Goal: Check status: Check status

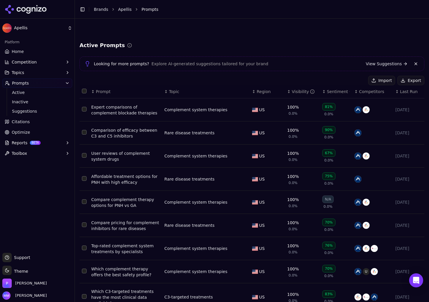
scroll to position [52, 0]
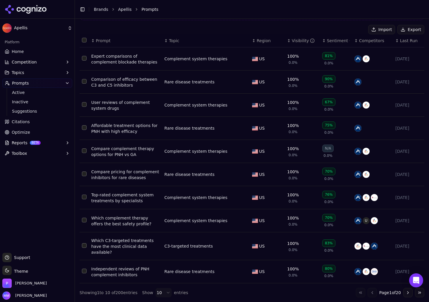
click at [394, 13] on header "Toggle Sidebar Brands Apellis Prompts" at bounding box center [252, 9] width 354 height 19
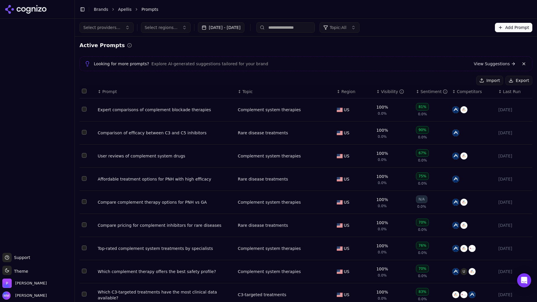
click at [8, 7] on icon at bounding box center [8, 8] width 6 height 6
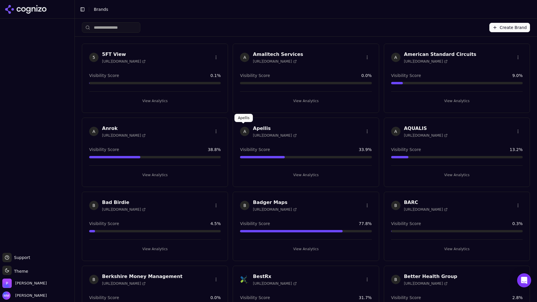
click at [241, 127] on span "A" at bounding box center [244, 131] width 9 height 9
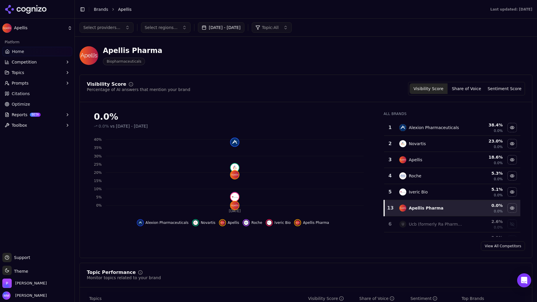
click at [225, 26] on button "[DATE] - [DATE]" at bounding box center [221, 27] width 46 height 11
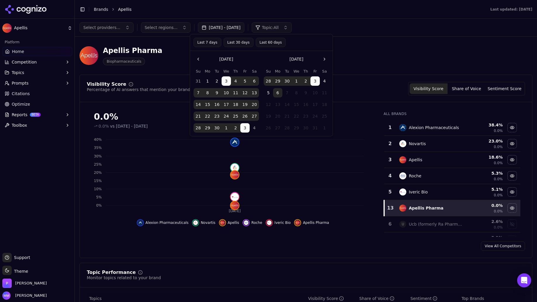
click at [279, 91] on button "6" at bounding box center [277, 92] width 9 height 9
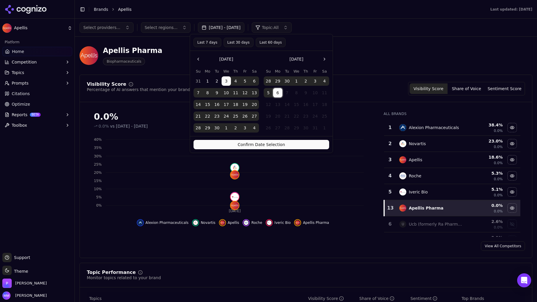
click at [274, 142] on button "Confirm Date Selection" at bounding box center [262, 144] width 136 height 9
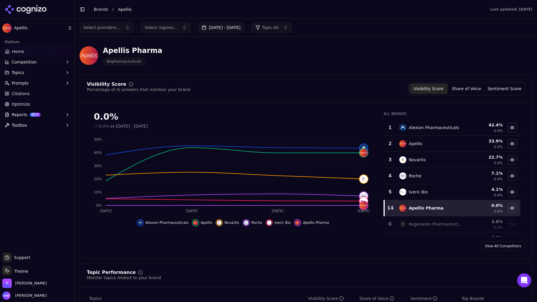
click at [509, 60] on div "Apellis Pharma Biopharmaceuticals" at bounding box center [306, 55] width 453 height 29
